Goal: Task Accomplishment & Management: Complete application form

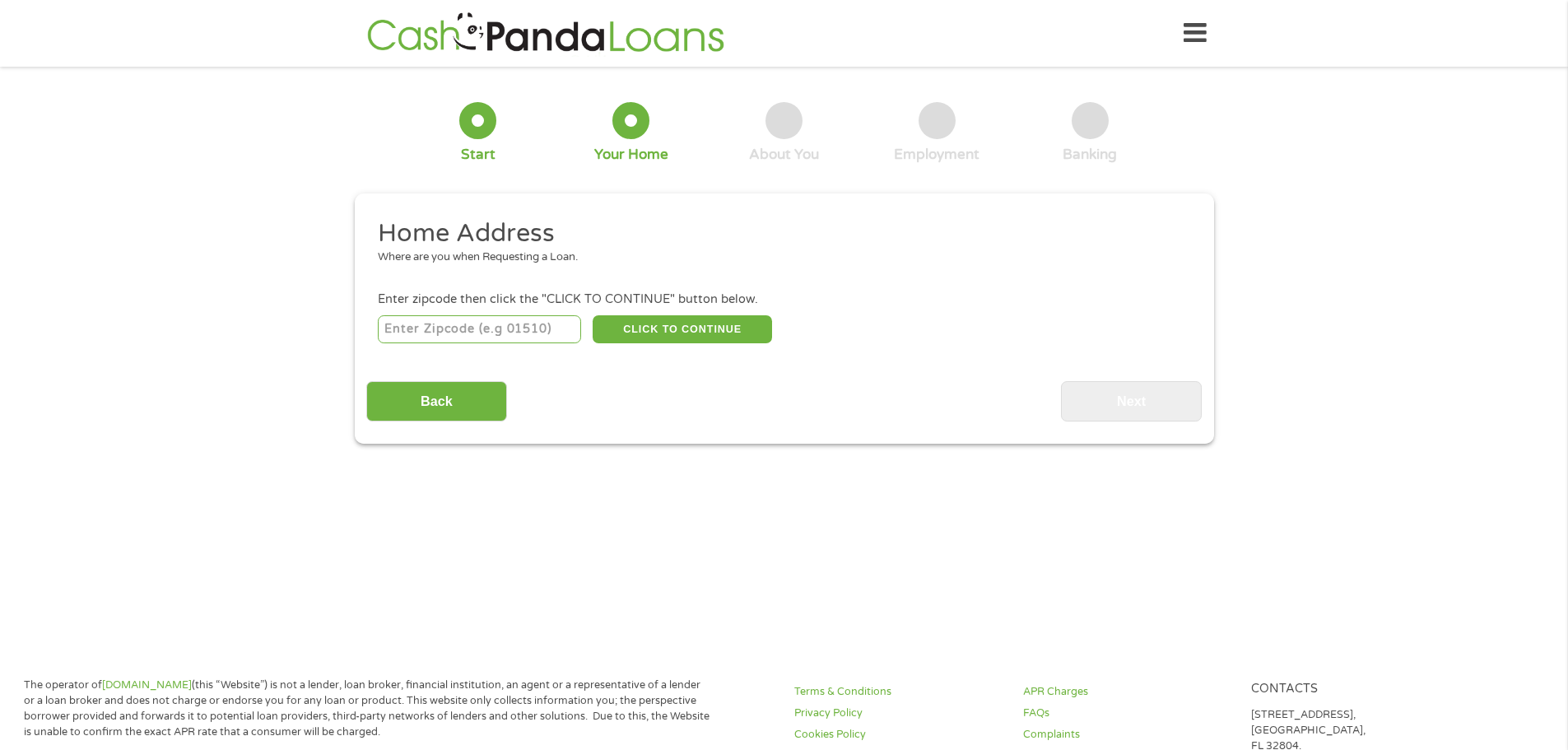
click at [545, 335] on input "number" at bounding box center [480, 329] width 203 height 28
type input "34690"
click at [700, 325] on button "CLICK TO CONTINUE" at bounding box center [682, 329] width 180 height 28
type input "34690"
type input "Holiday"
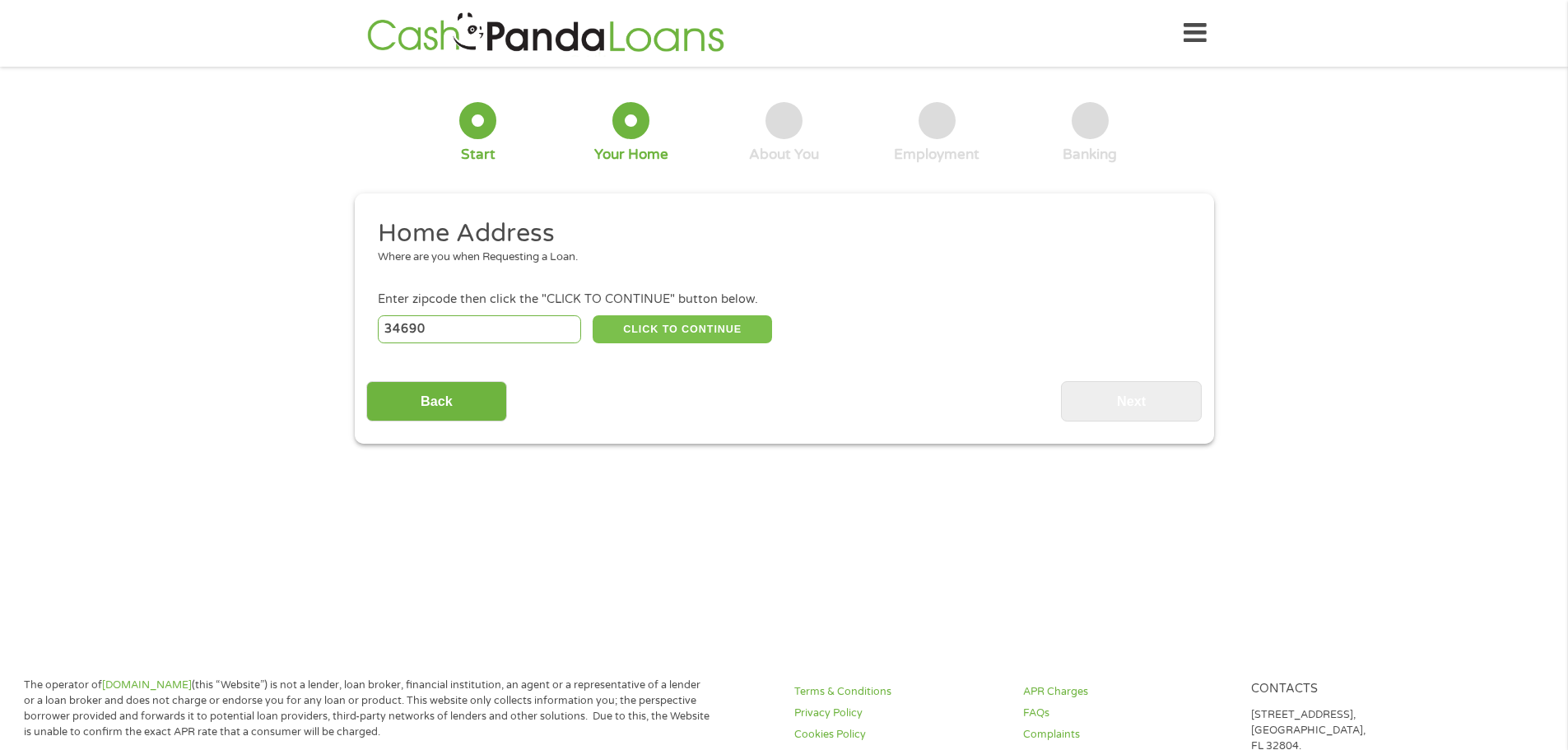
select select "[US_STATE]"
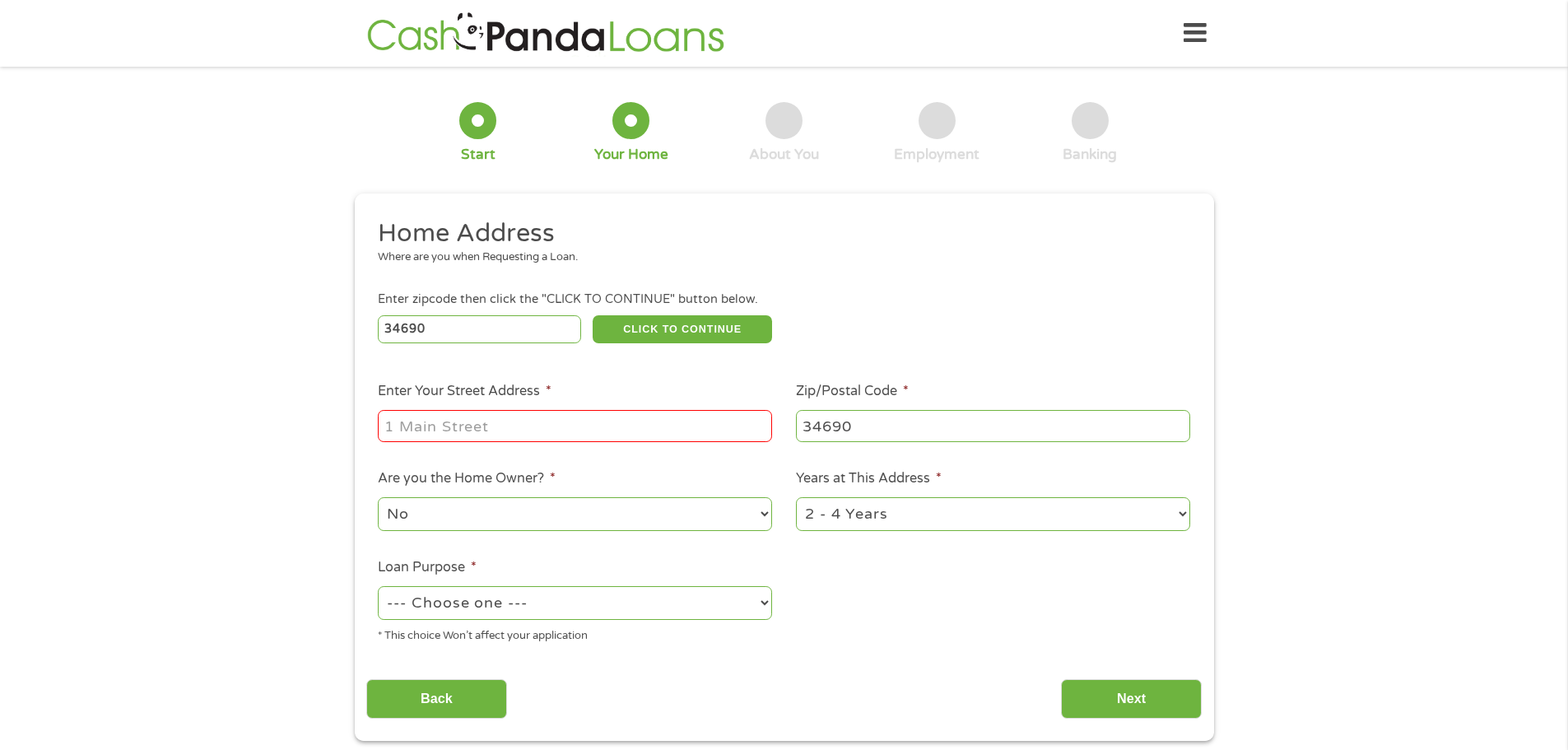
click at [606, 438] on input "Enter Your Street Address *" at bounding box center [575, 426] width 394 height 32
type input "[STREET_ADDRESS]"
select select "yes"
click at [914, 504] on select "1 Year or less 1 - 2 Years 2 - 4 Years Over 4 Years" at bounding box center [993, 514] width 394 height 34
select select "60months"
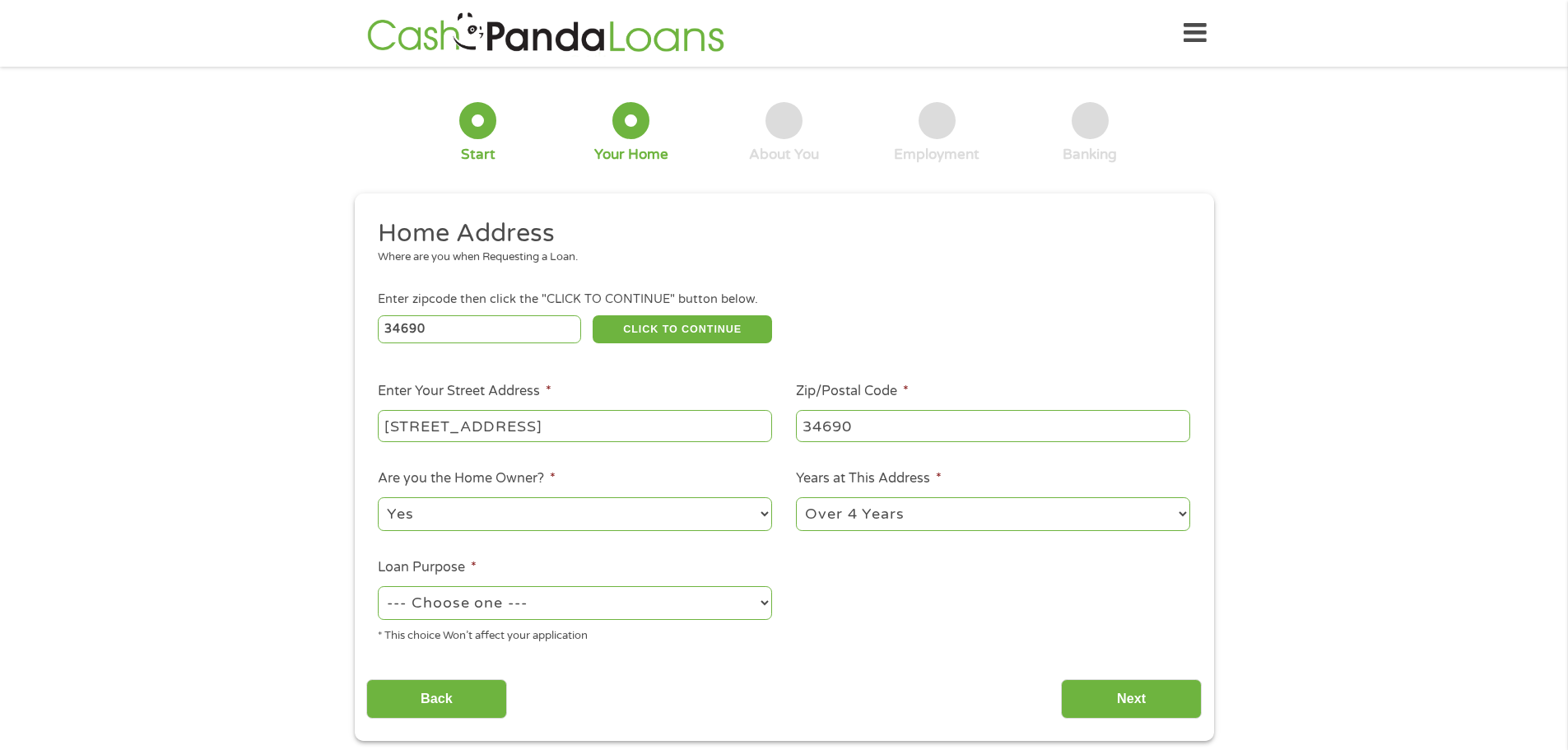
click at [797, 498] on select "1 Year or less 1 - 2 Years 2 - 4 Years Over 4 Years" at bounding box center [993, 514] width 394 height 34
click at [638, 614] on select "--- Choose one --- Pay Bills Debt Consolidation Home Improvement Major Purchase…" at bounding box center [575, 603] width 394 height 34
select select "other"
click at [378, 586] on select "--- Choose one --- Pay Bills Debt Consolidation Home Improvement Major Purchase…" at bounding box center [575, 603] width 394 height 34
click at [1094, 682] on input "Next" at bounding box center [1131, 699] width 141 height 40
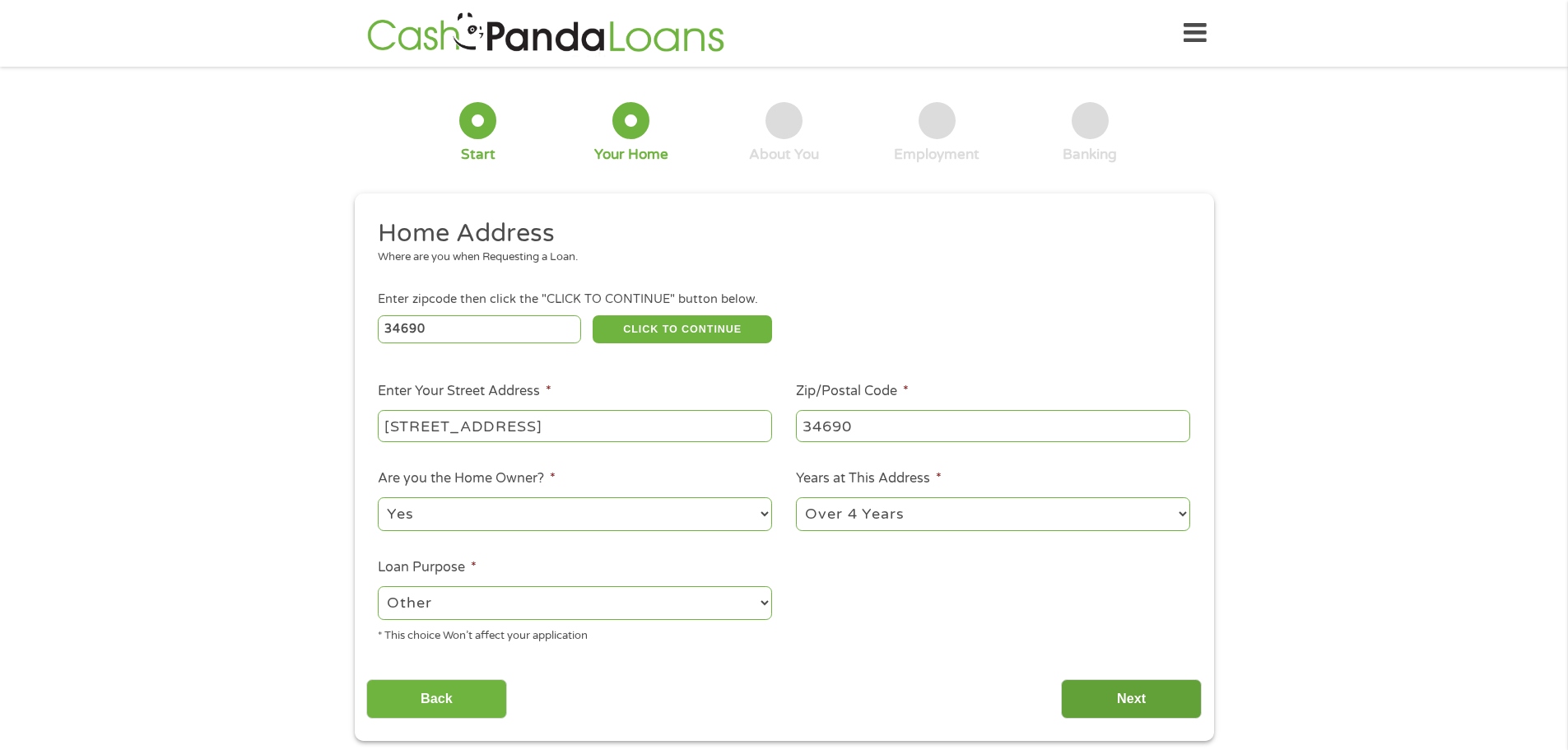
scroll to position [7, 7]
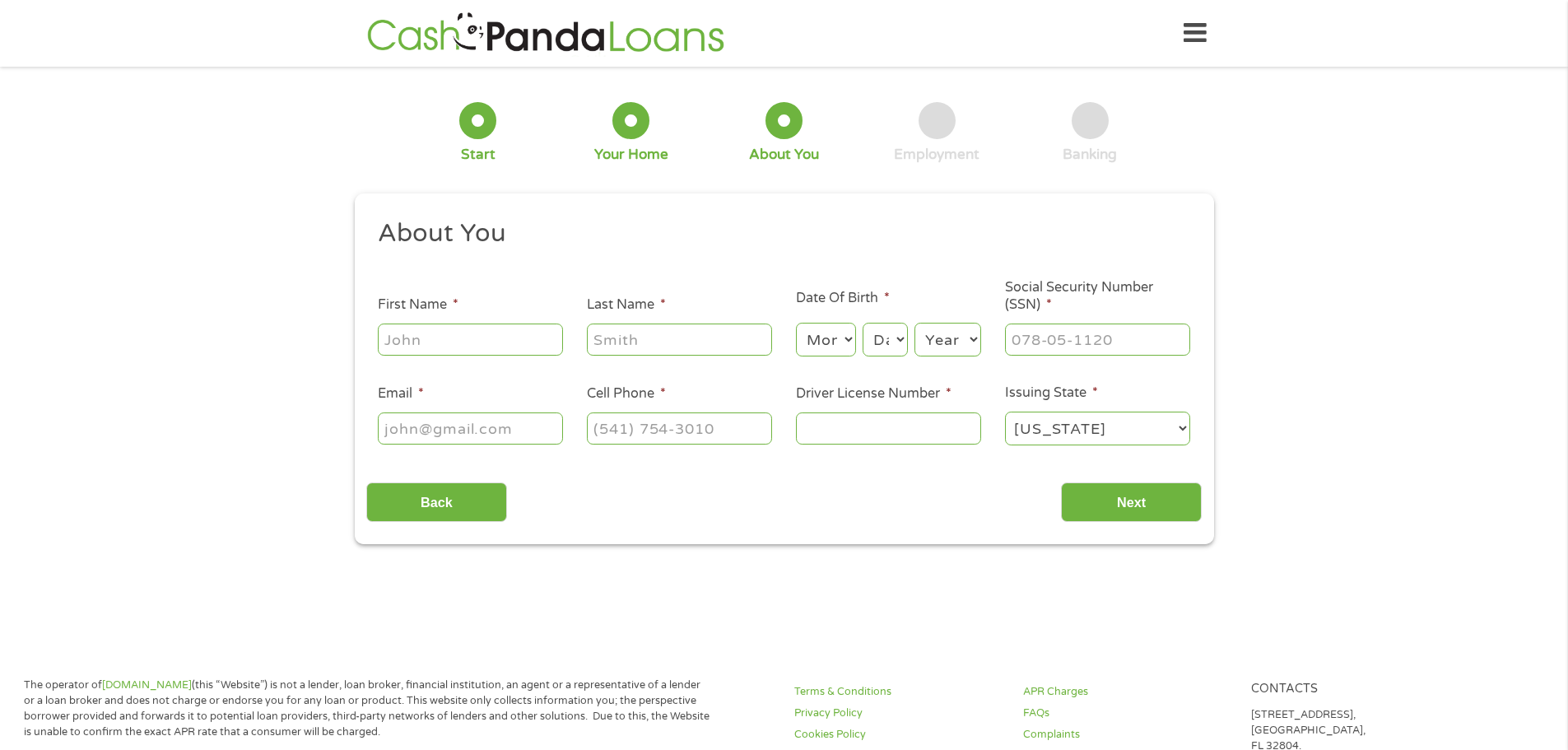
click at [469, 350] on input "First Name *" at bounding box center [470, 339] width 185 height 32
type input "[PERSON_NAME]"
type input "Pauls"
select select "10"
select select "1"
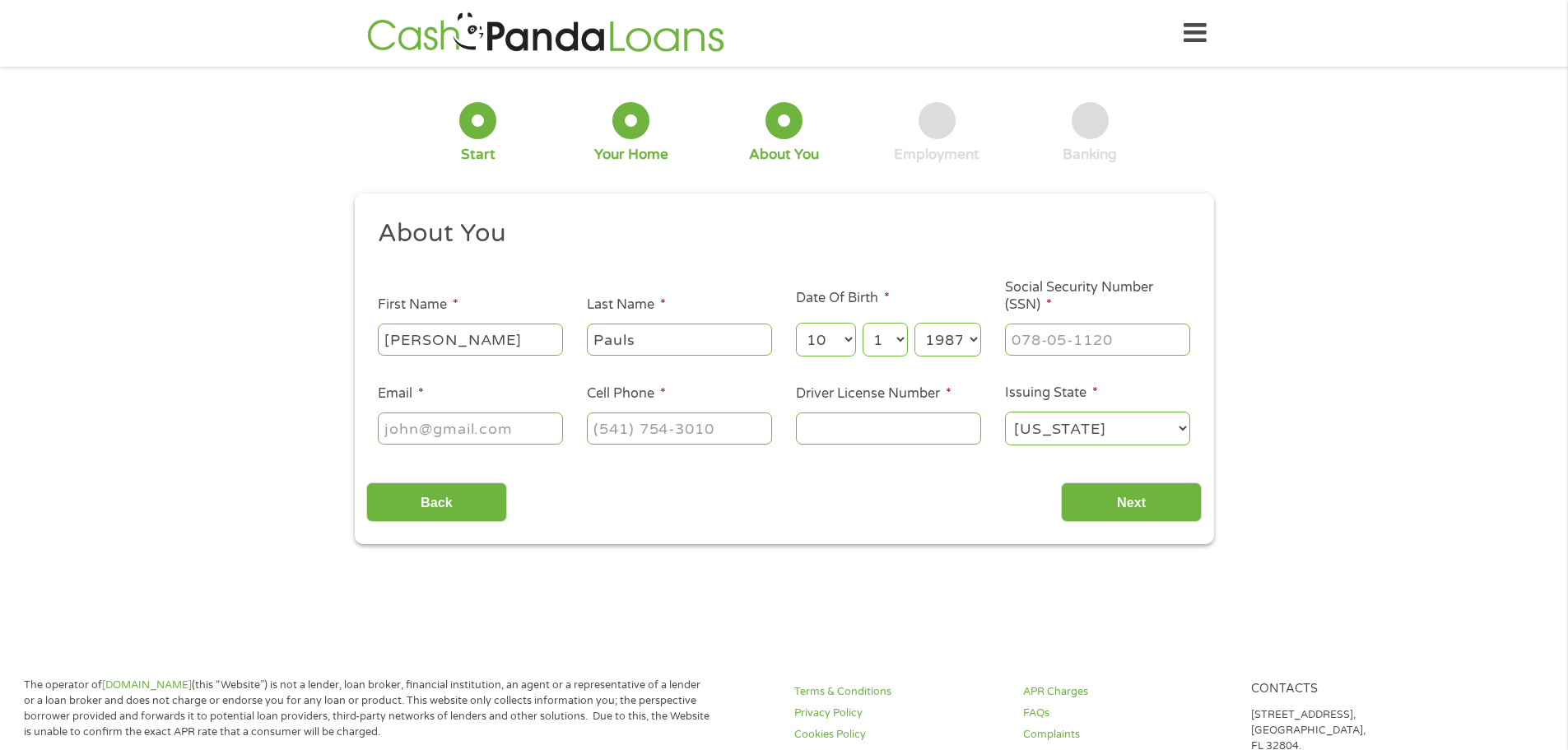
select select "1986"
type input "103-76-6475"
click at [482, 438] on input "Email *" at bounding box center [470, 429] width 185 height 32
type input "[EMAIL_ADDRESS][DOMAIN_NAME]"
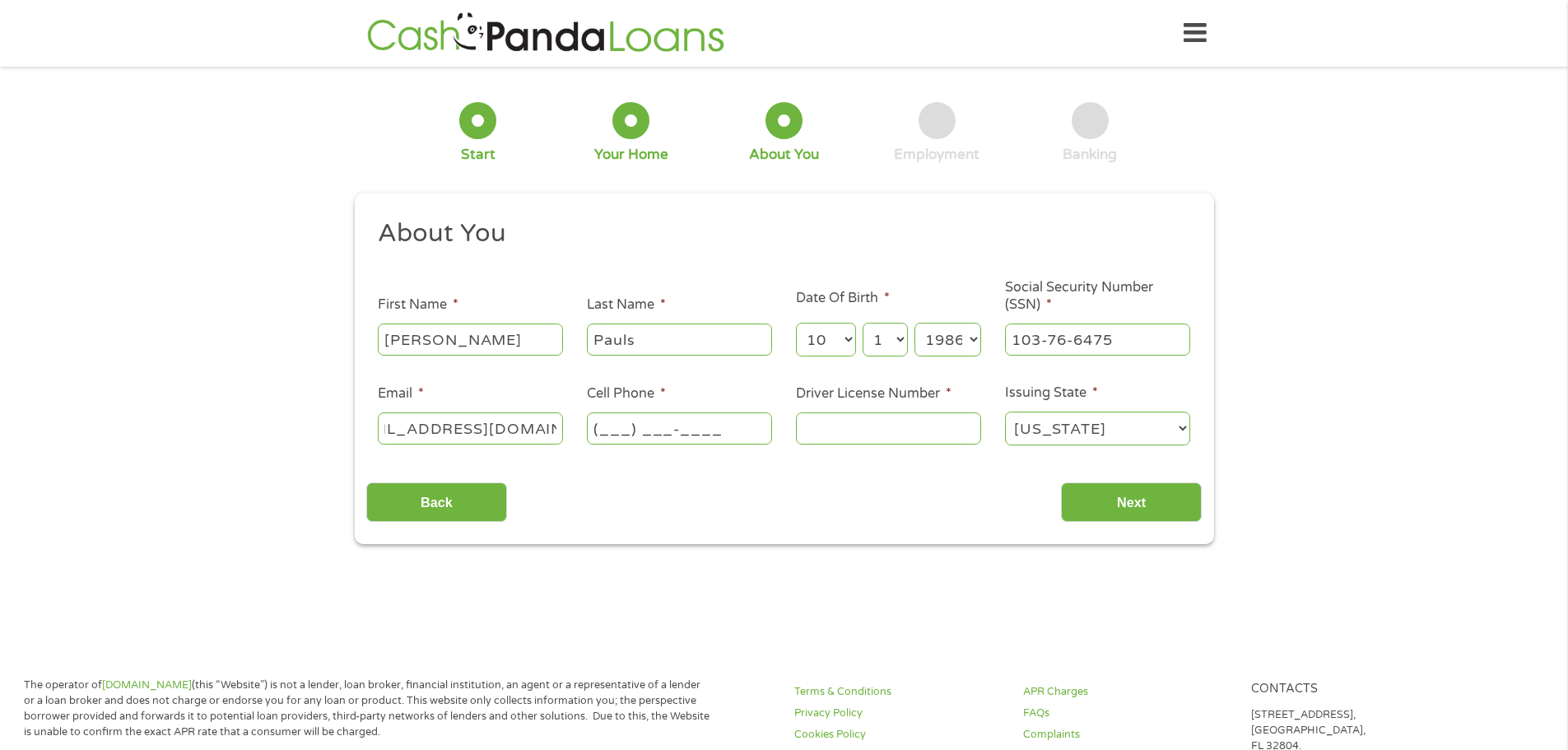
scroll to position [0, 0]
type input "[PHONE_NUMBER]"
type input "p420505868610"
click at [1156, 513] on input "Next" at bounding box center [1131, 502] width 141 height 40
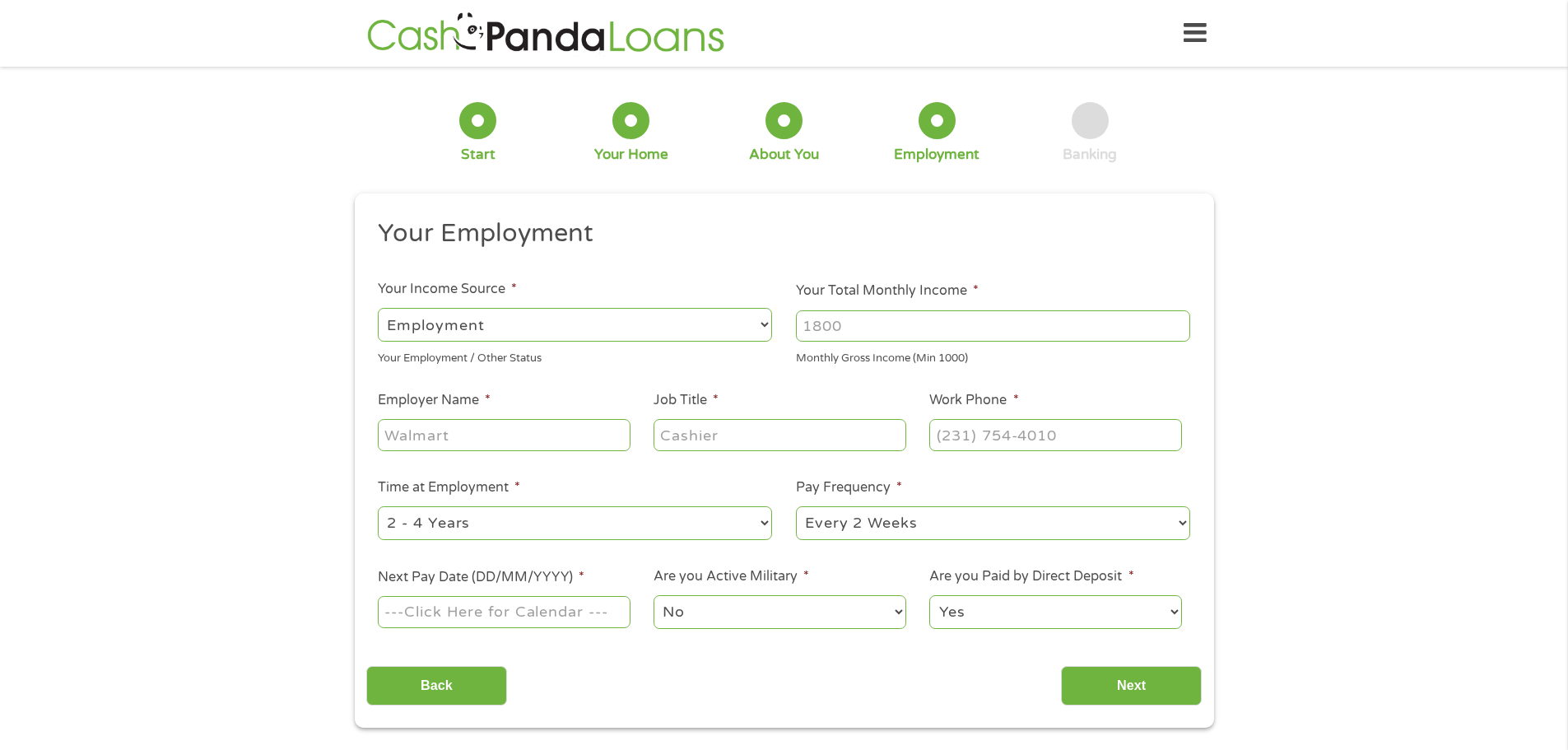
click at [928, 322] on input "Your Total Monthly Income *" at bounding box center [993, 326] width 394 height 32
type input "5200"
click at [571, 443] on input "Employer Name *" at bounding box center [504, 435] width 252 height 32
type input "OneWater Marine"
type input "Parts Manager"
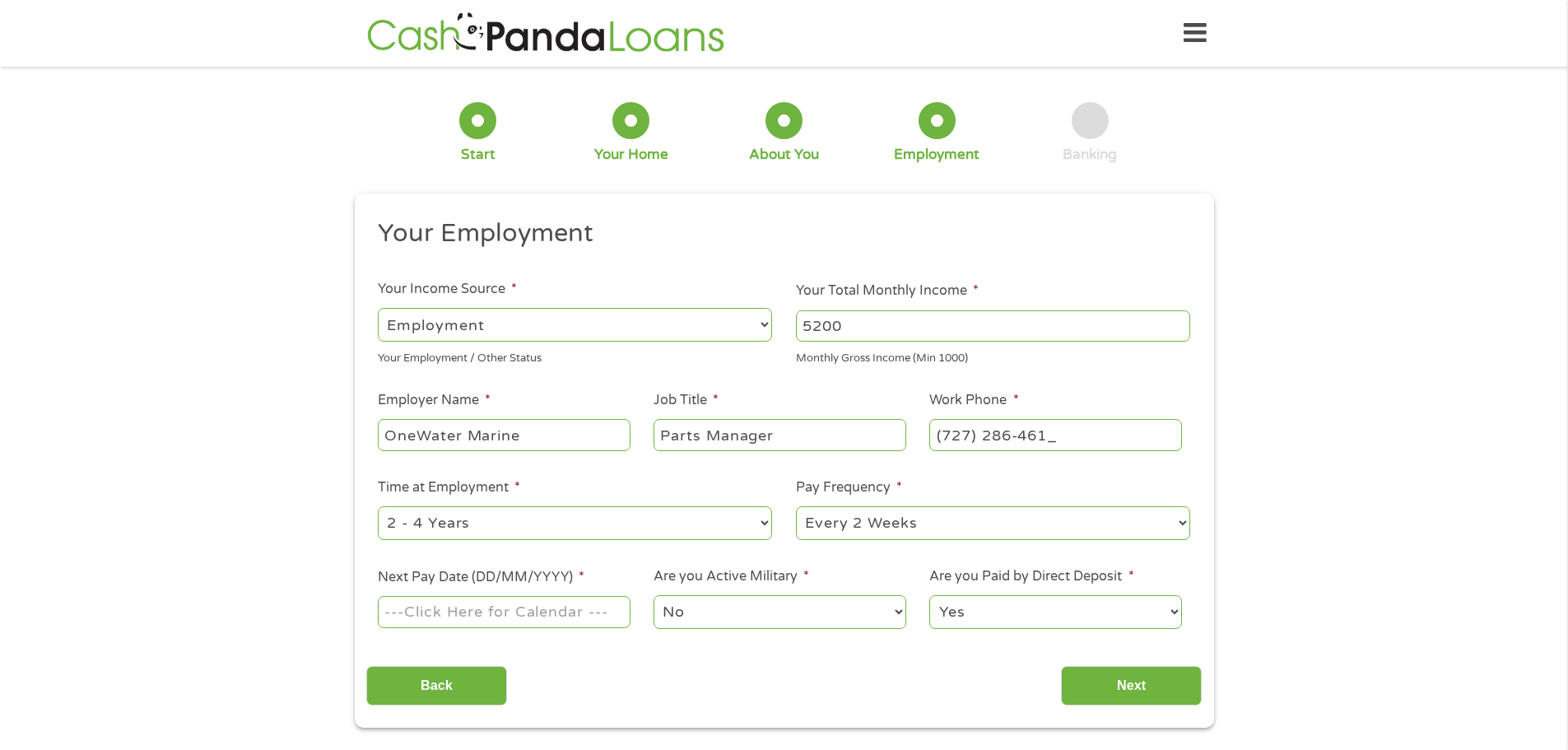
type input "[PHONE_NUMBER]"
click at [555, 538] on select "--- Choose one --- 1 Year or less 1 - 2 Years 2 - 4 Years Over 4 Years" at bounding box center [575, 523] width 394 height 34
select select "60months"
click at [378, 506] on select "--- Choose one --- 1 Year or less 1 - 2 Years 2 - 4 Years Over 4 Years" at bounding box center [575, 523] width 394 height 34
click at [573, 625] on input "Next Pay Date (DD/MM/YYYY) *" at bounding box center [504, 612] width 252 height 32
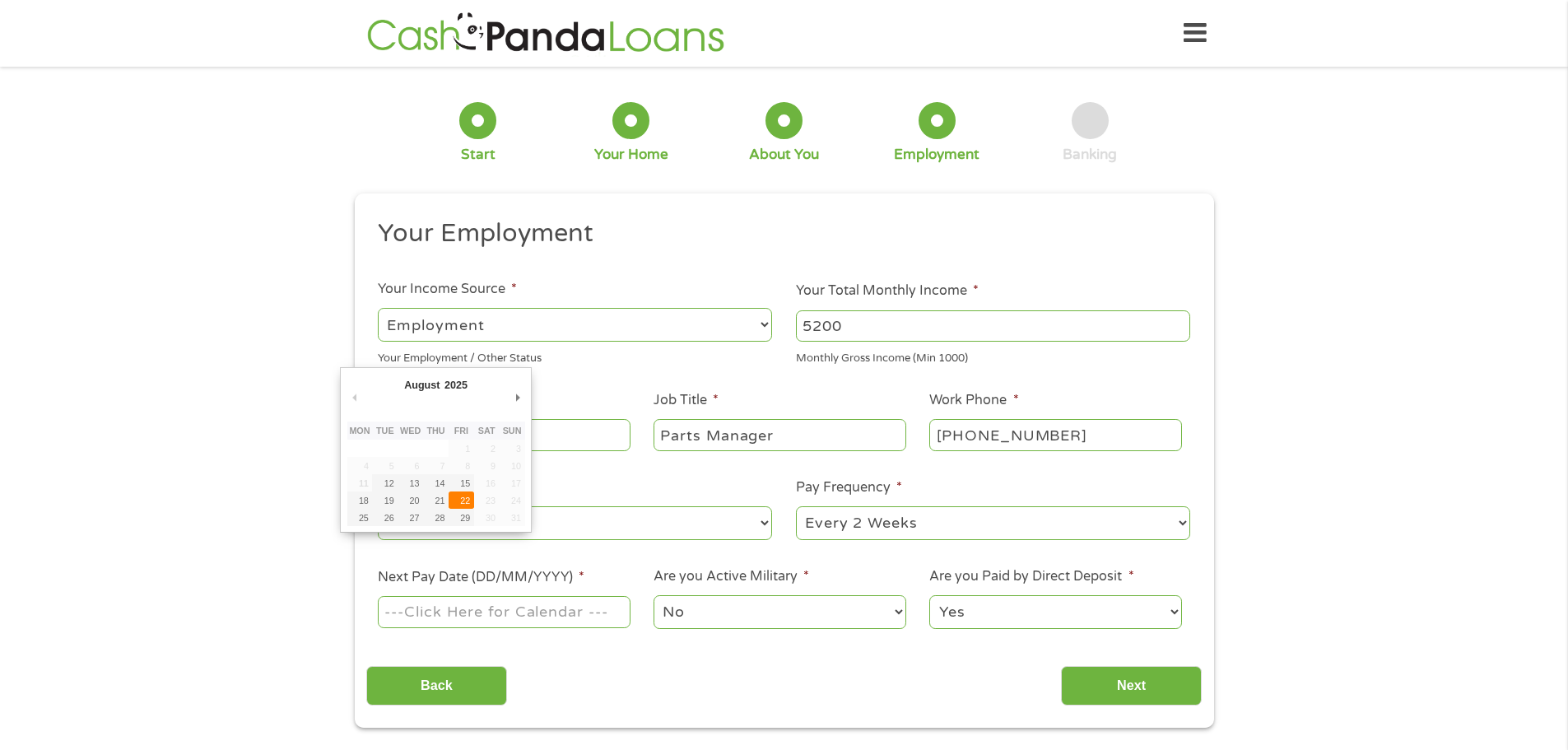
type input "[DATE]"
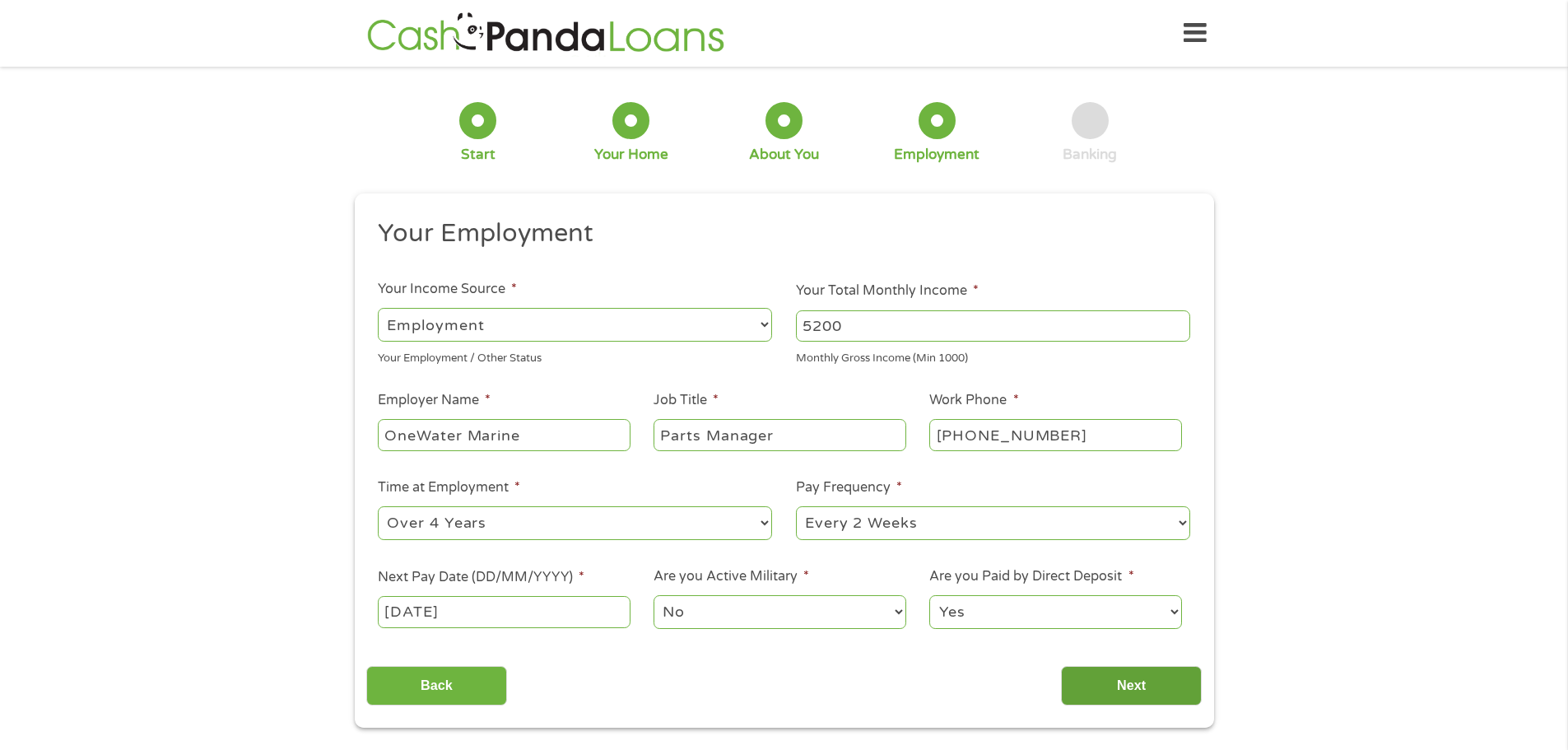
click at [1127, 680] on input "Next" at bounding box center [1131, 686] width 141 height 40
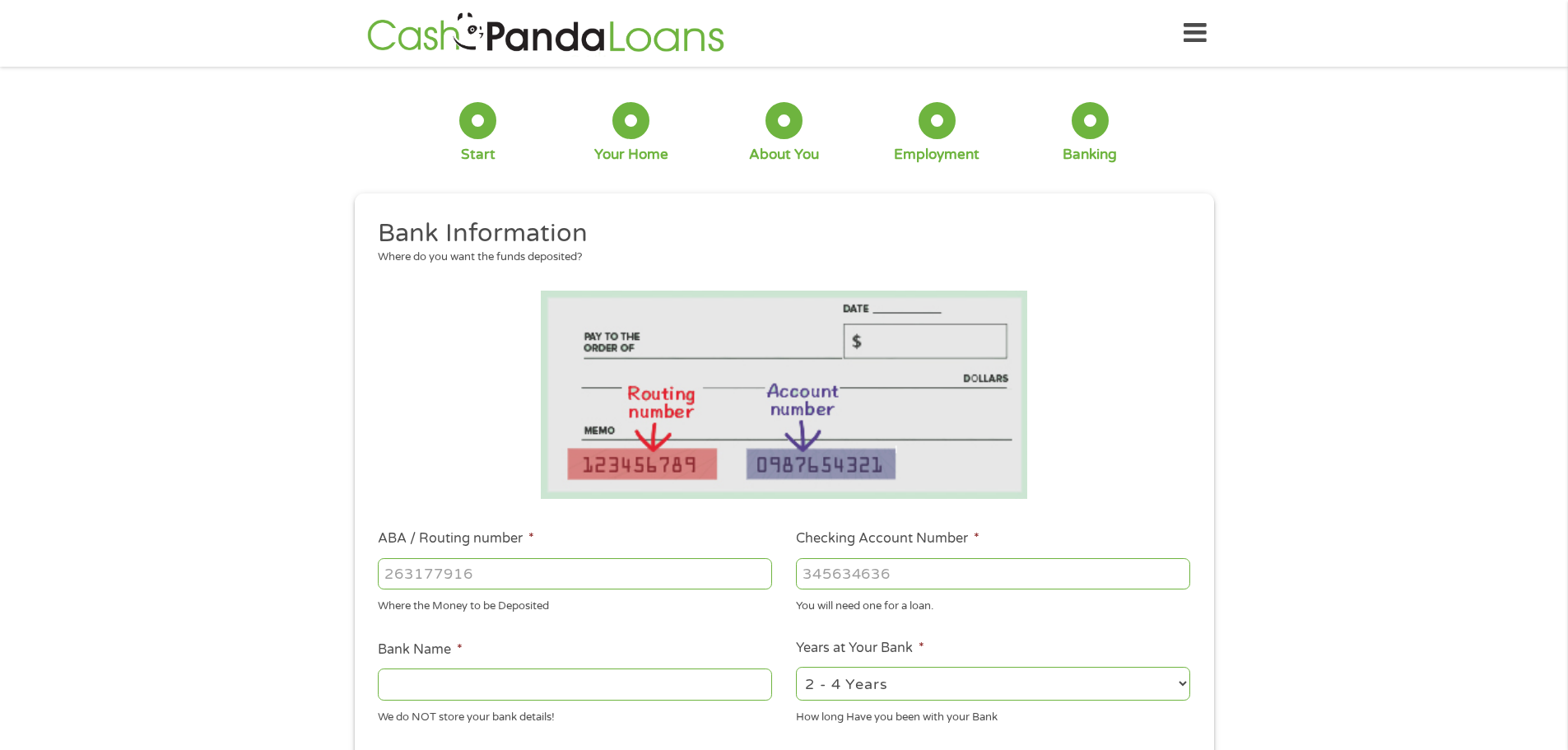
click at [614, 575] on input "ABA / Routing number *" at bounding box center [575, 574] width 394 height 32
type input "063107513"
type input "[PERSON_NAME] FARGO BANK"
type input "063107513"
click at [1033, 572] on input "Checking Account Number *" at bounding box center [993, 574] width 394 height 32
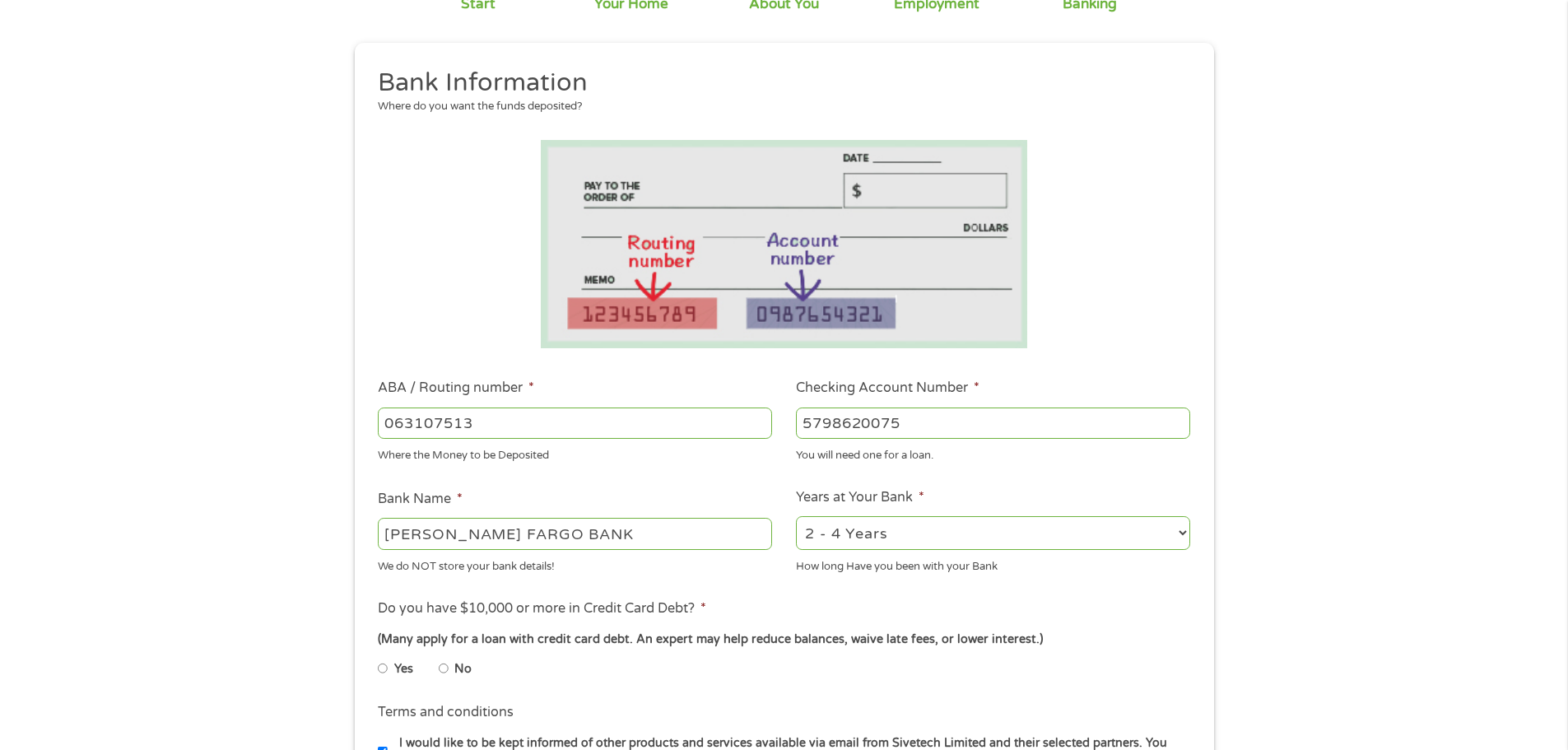
scroll to position [165, 0]
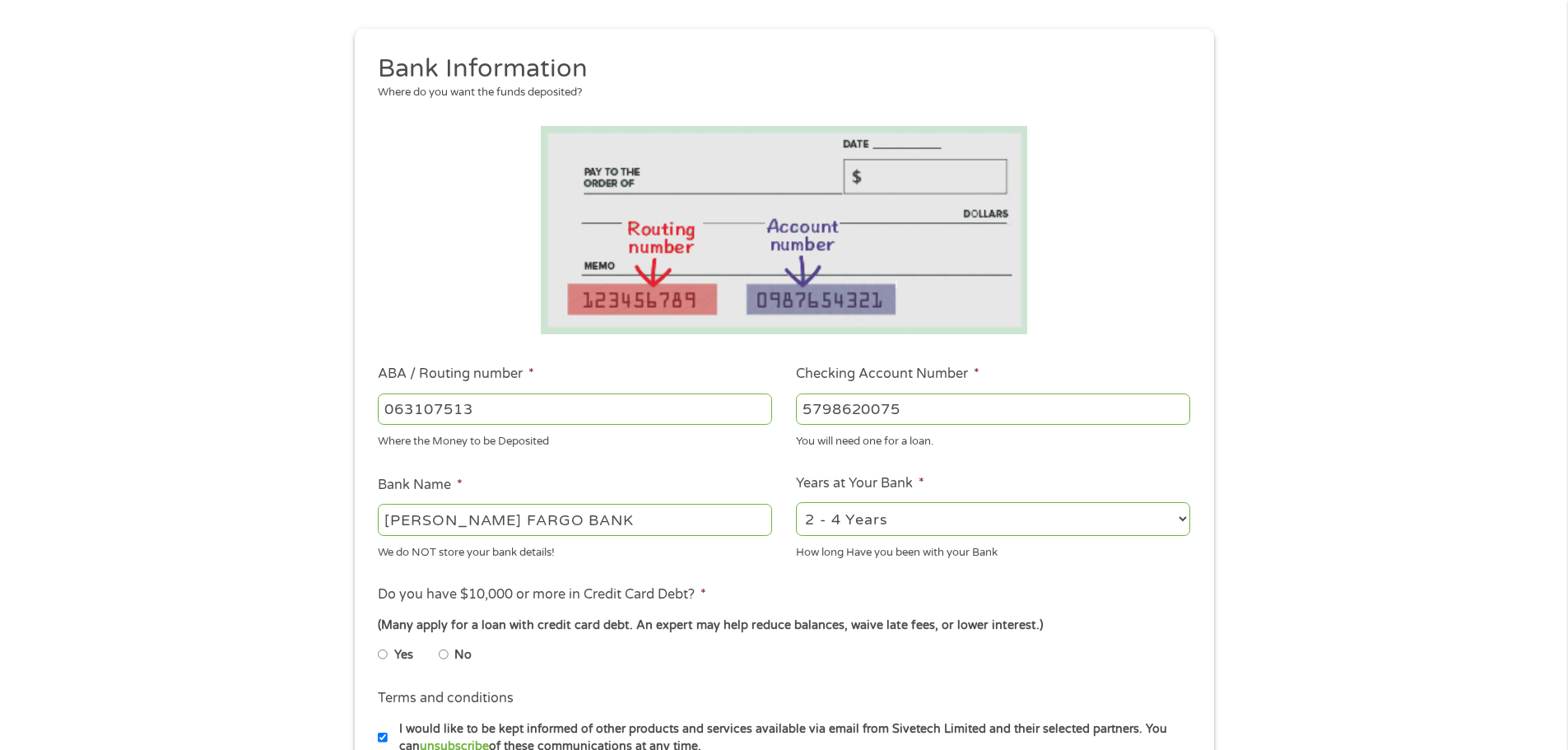
type input "5798620075"
click at [1070, 528] on select "2 - 4 Years 6 - 12 Months 1 - 2 Years Over 4 Years" at bounding box center [993, 519] width 394 height 34
select select "60months"
click at [797, 502] on select "2 - 4 Years 6 - 12 Months 1 - 2 Years Over 4 Years" at bounding box center [993, 519] width 394 height 34
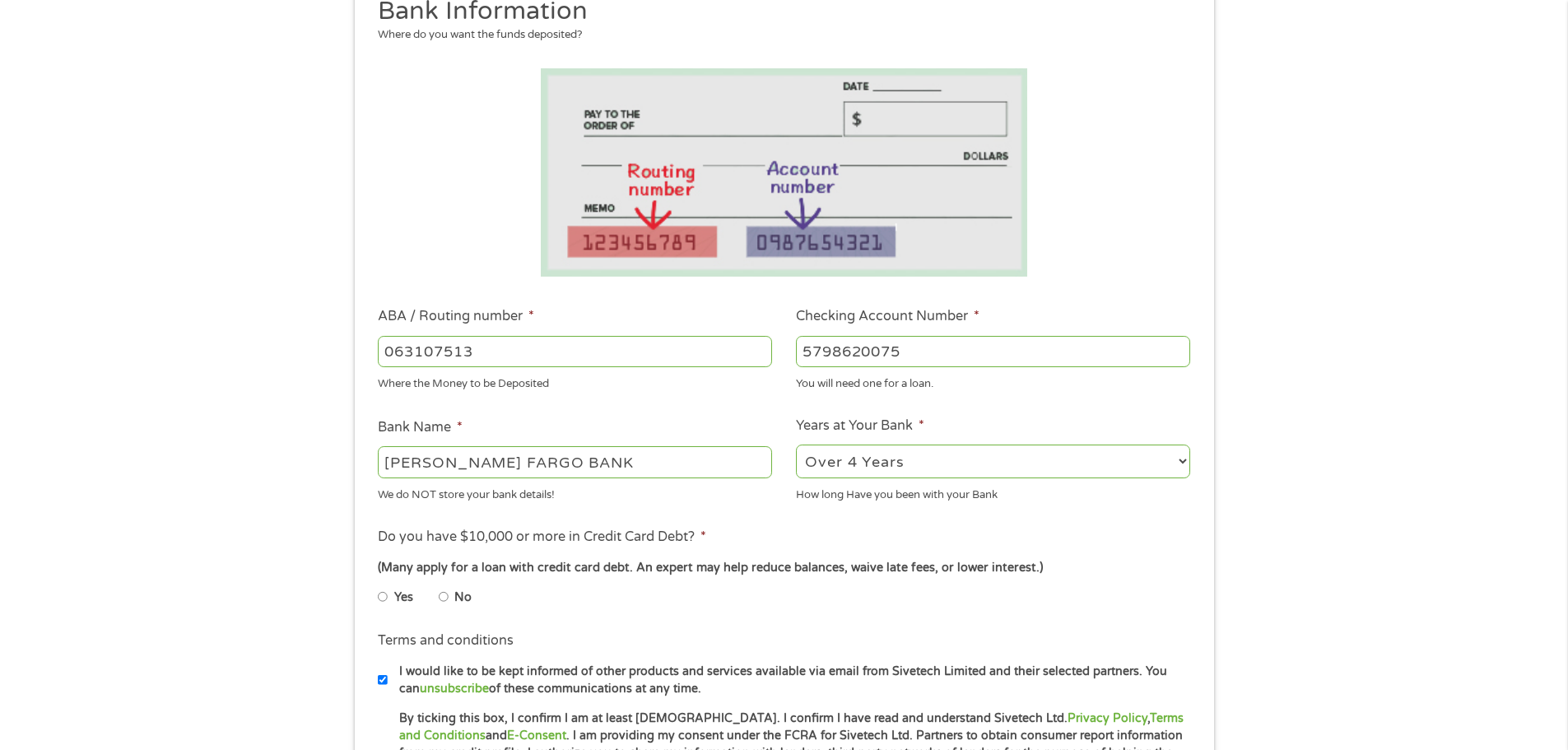
scroll to position [247, 0]
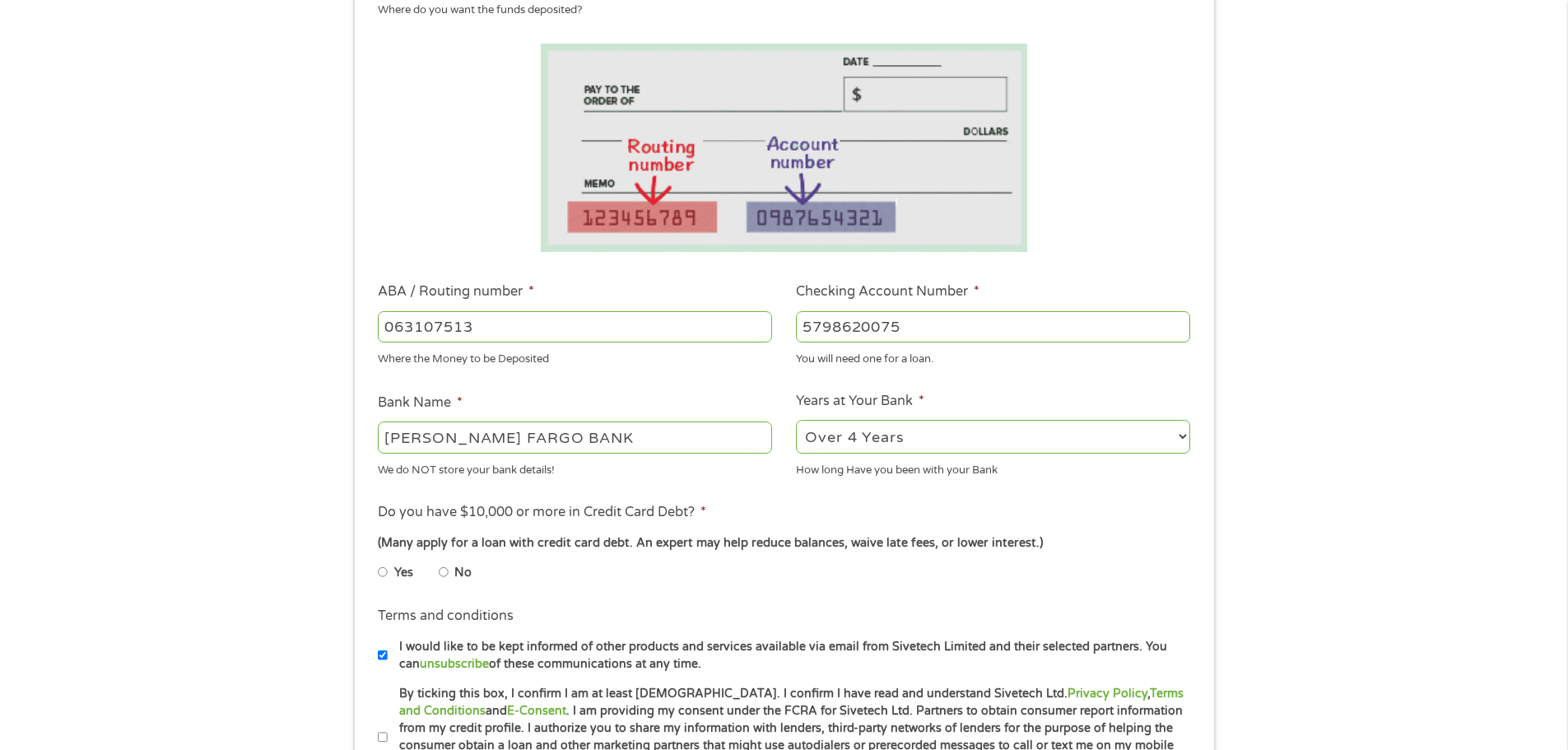
click at [446, 573] on input "No" at bounding box center [443, 572] width 10 height 26
radio input "true"
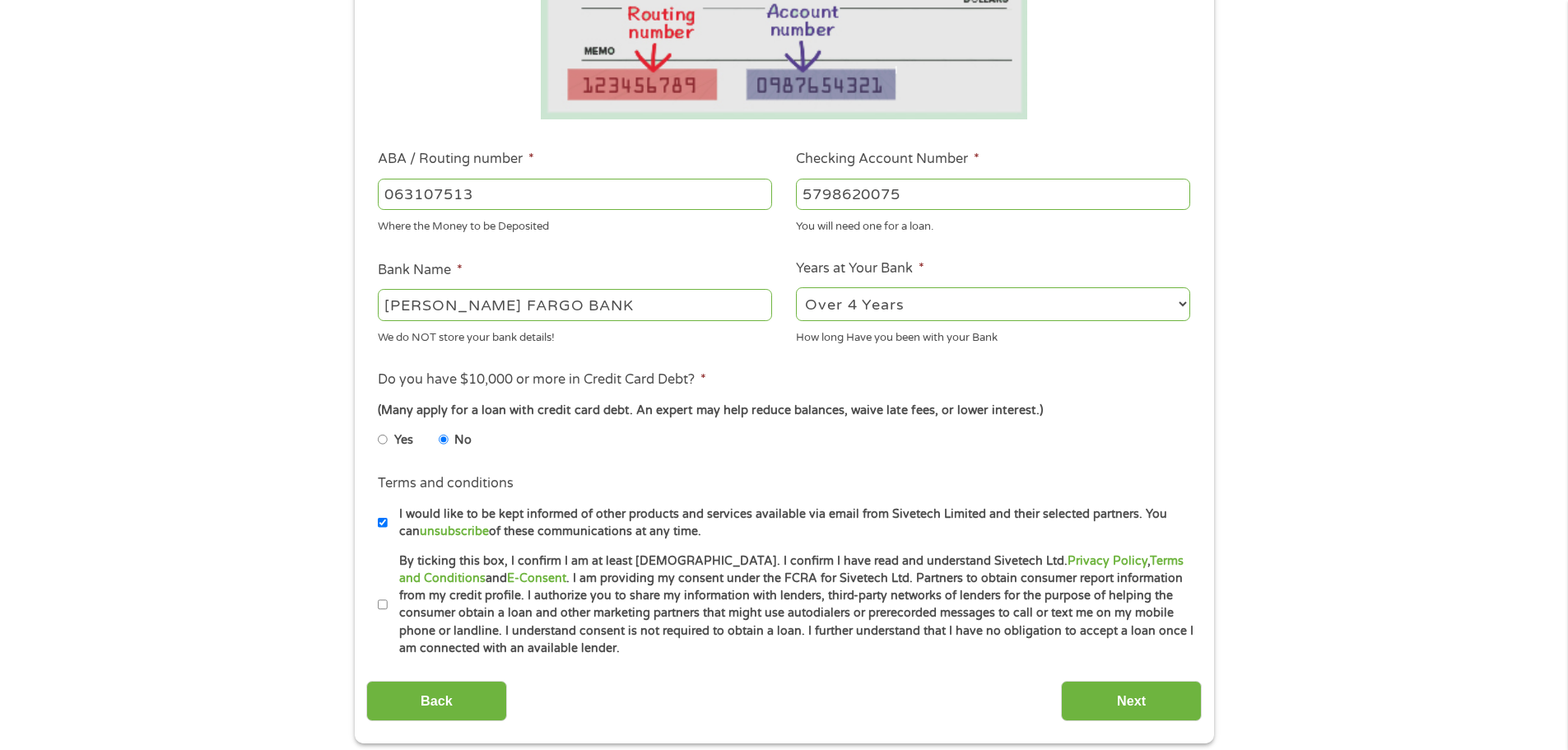
scroll to position [412, 0]
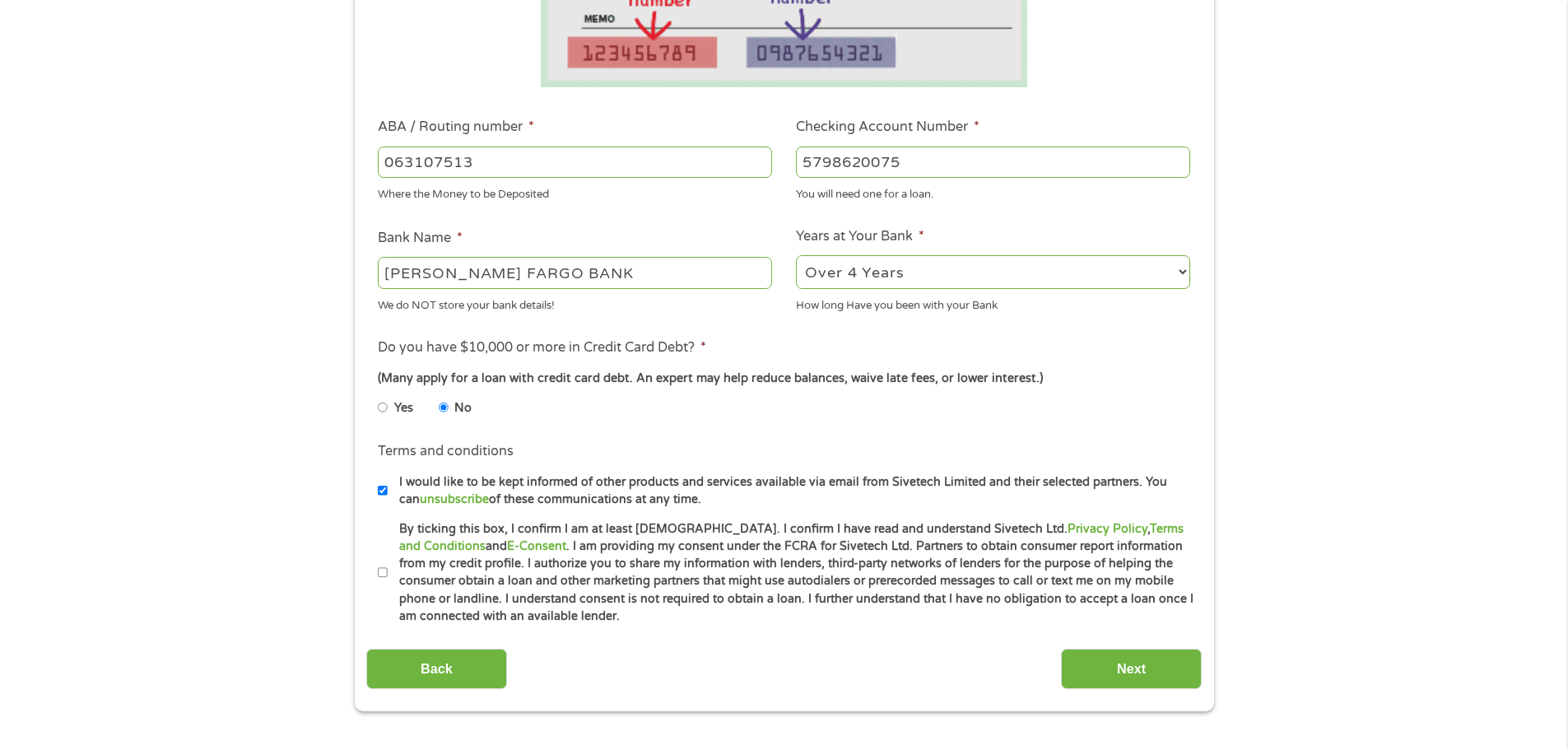
click at [383, 493] on input "I would like to be kept informed of other products and services available via e…" at bounding box center [383, 491] width 10 height 26
checkbox input "false"
click at [386, 568] on input "By ticking this box, I confirm I am at least [DEMOGRAPHIC_DATA]. I confirm I ha…" at bounding box center [383, 573] width 10 height 26
checkbox input "true"
click at [1139, 678] on input "Next" at bounding box center [1131, 668] width 141 height 40
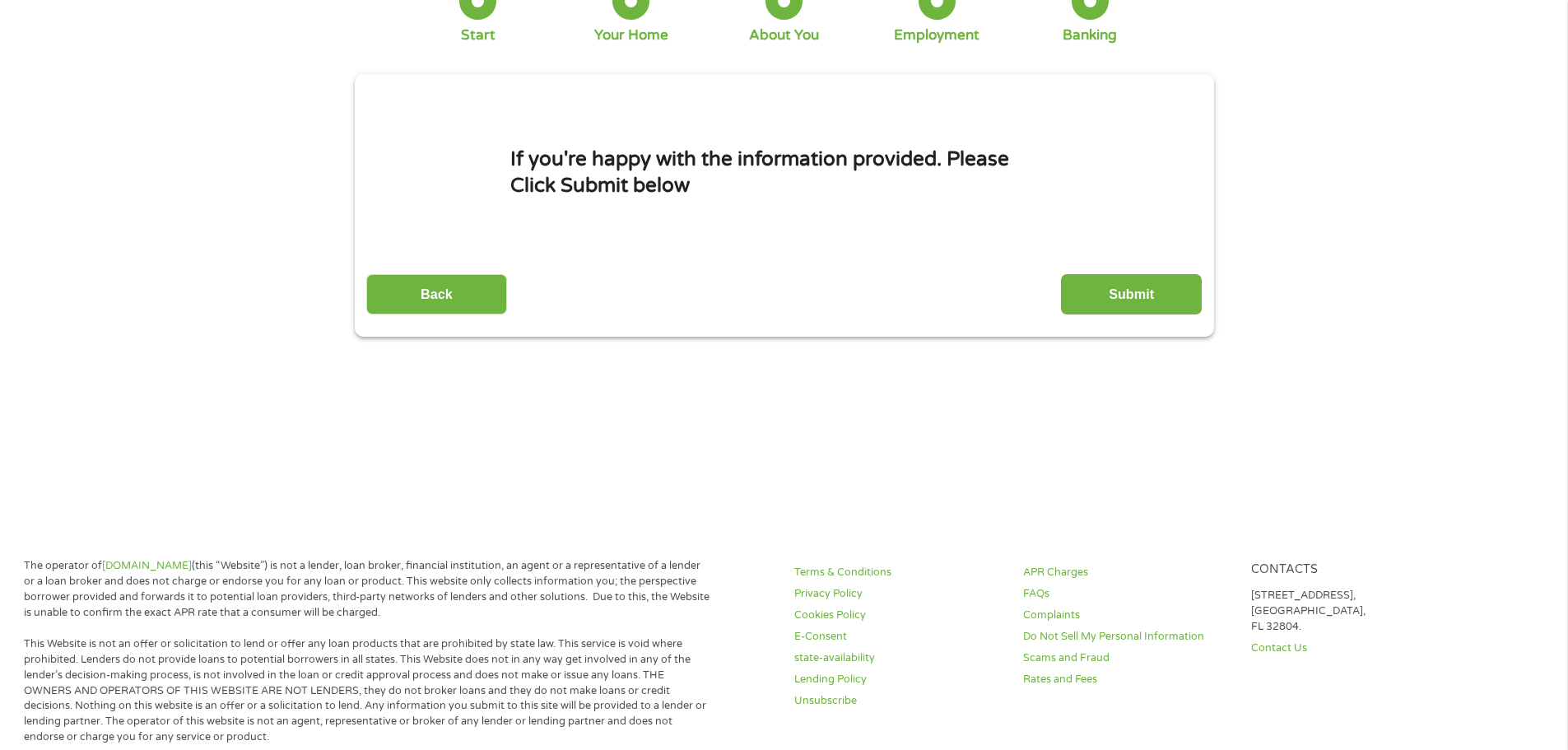
scroll to position [0, 0]
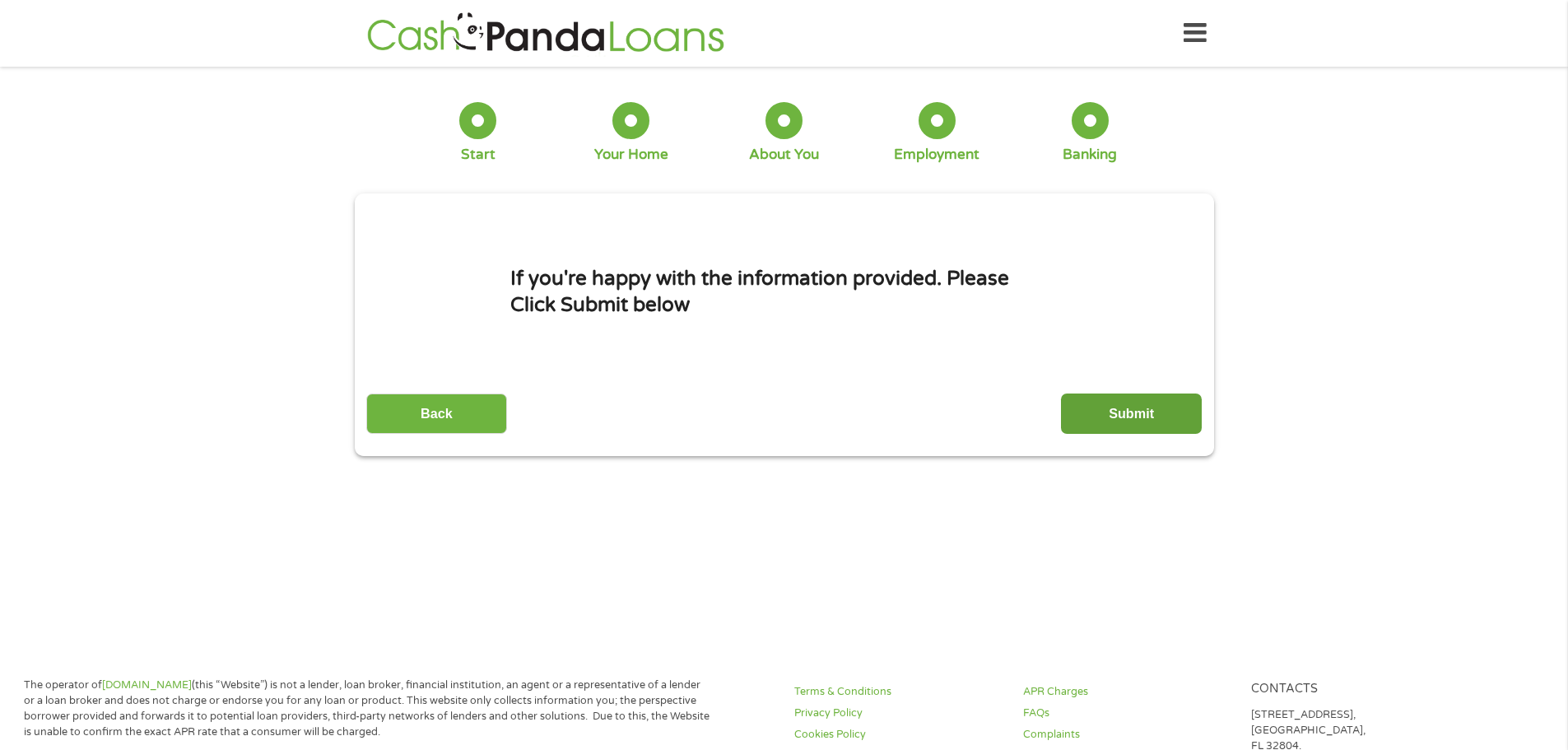
click at [1160, 425] on input "Submit" at bounding box center [1131, 413] width 141 height 40
